Goal: Information Seeking & Learning: Understand process/instructions

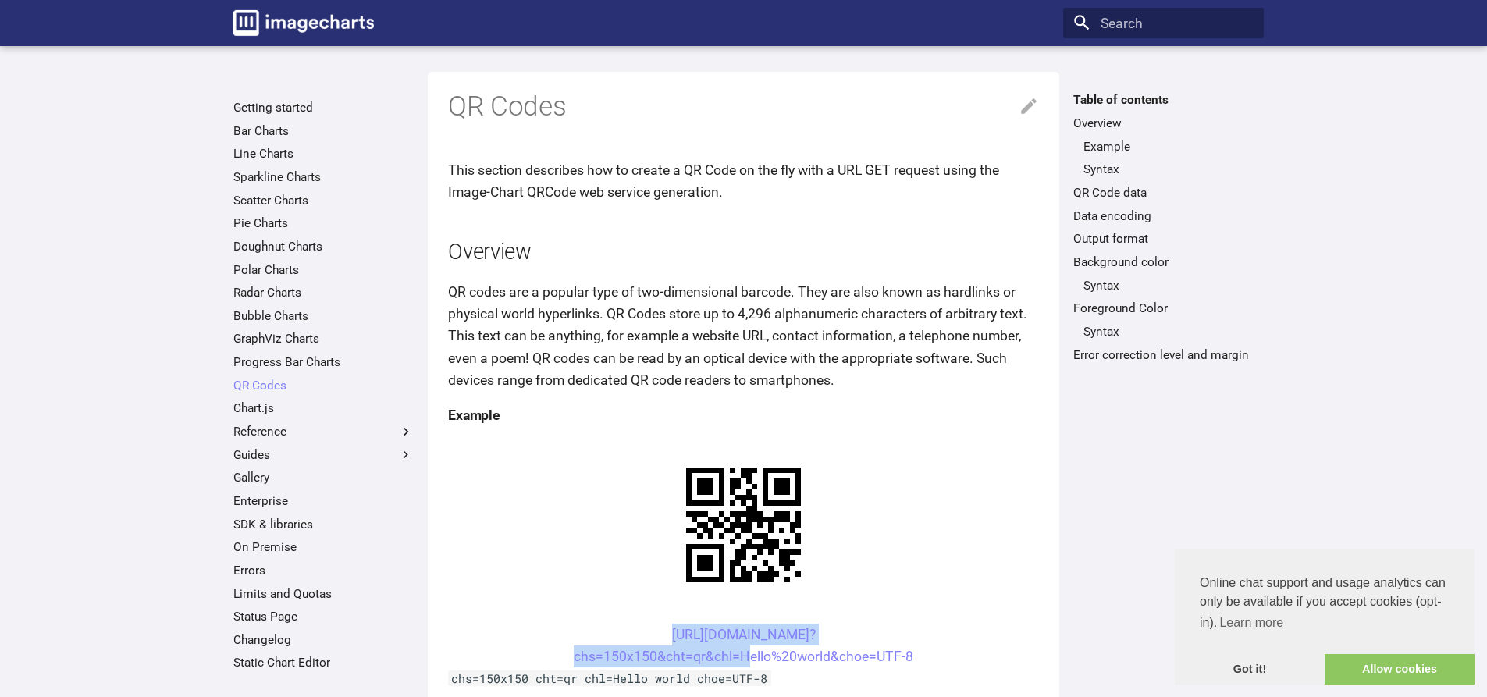
click at [626, 624] on center "[URL][DOMAIN_NAME]? chs=150x150&cht=qr&chl=Hello%20world&choe=UTF-8" at bounding box center [743, 646] width 591 height 44
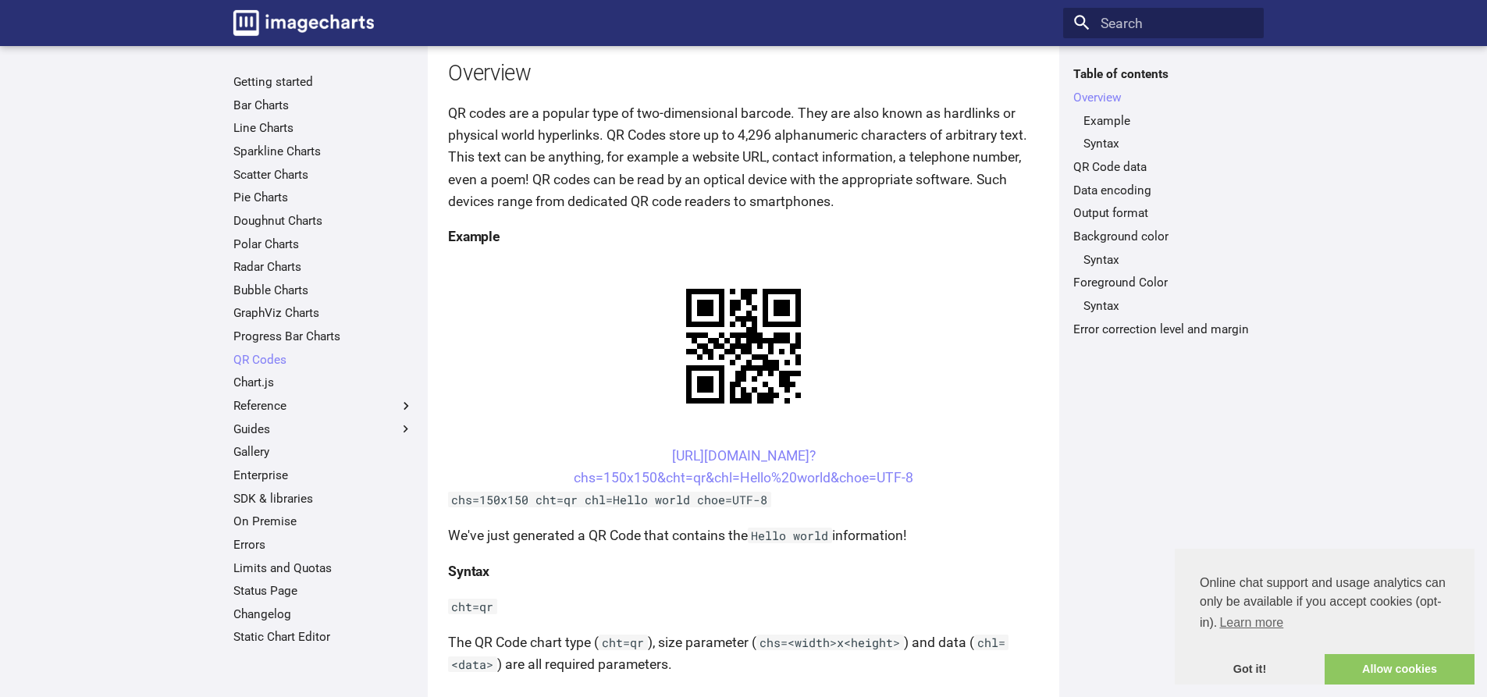
scroll to position [234, 0]
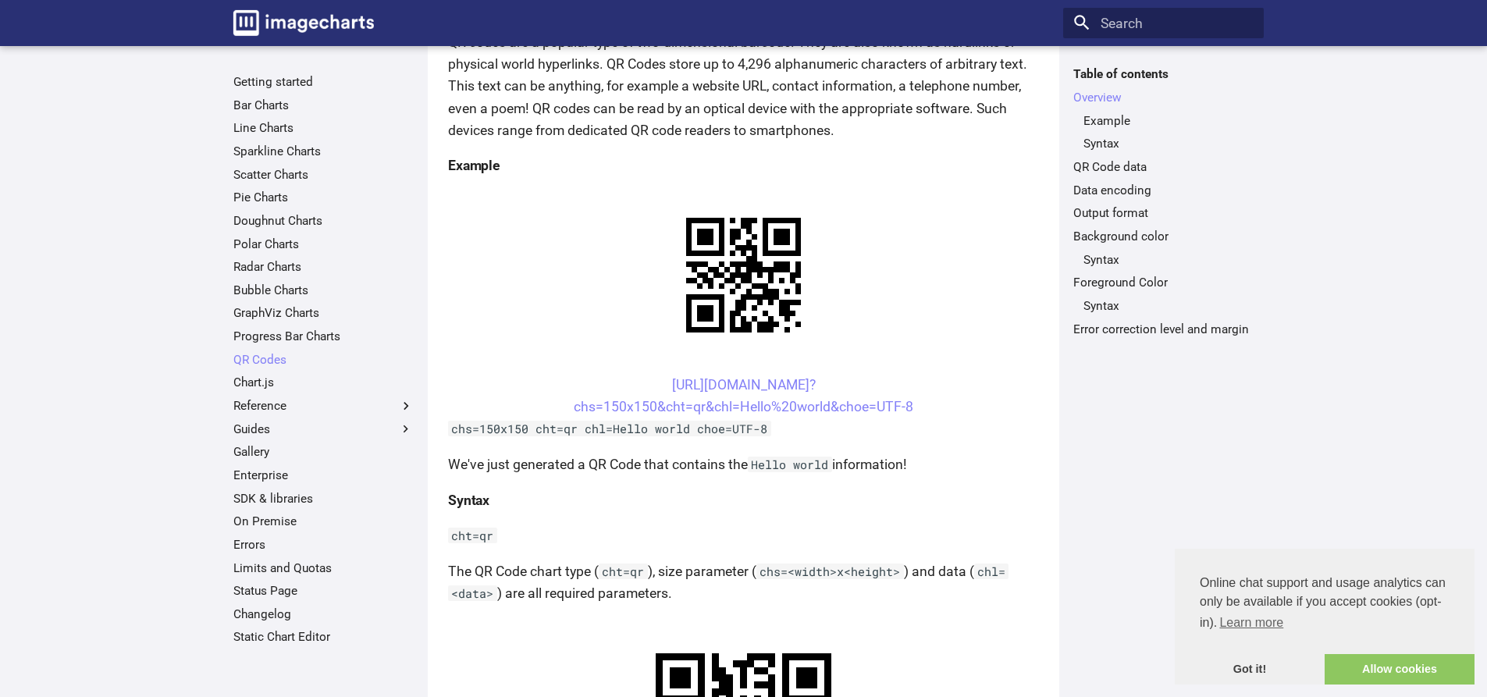
scroll to position [312, 0]
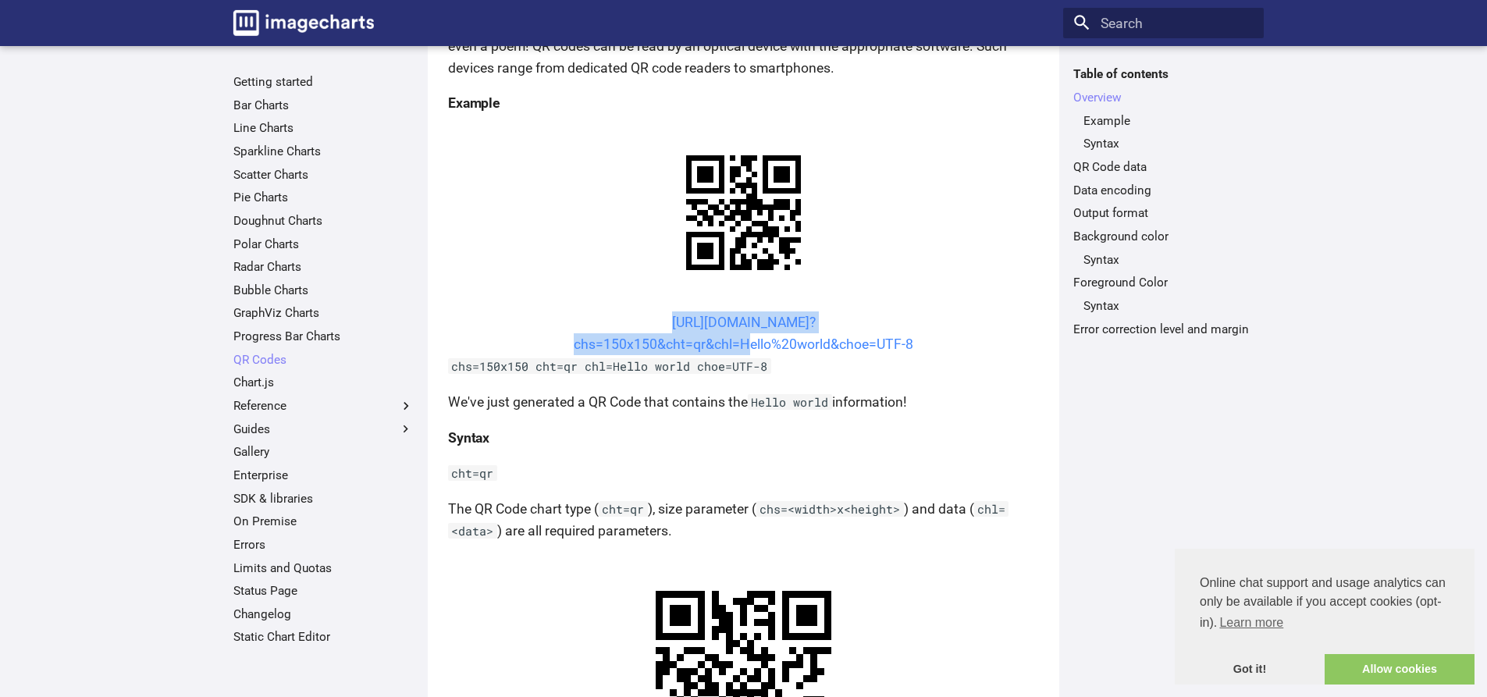
drag, startPoint x: 639, startPoint y: 317, endPoint x: 741, endPoint y: 335, distance: 103.0
click at [741, 335] on center "[URL][DOMAIN_NAME]? chs=150x150&cht=qr&chl=Hello%20world&choe=UTF-8" at bounding box center [743, 333] width 591 height 44
copy link "[URL][DOMAIN_NAME]? chs=150x150&cht=qr&chl="
